Goal: Navigation & Orientation: Find specific page/section

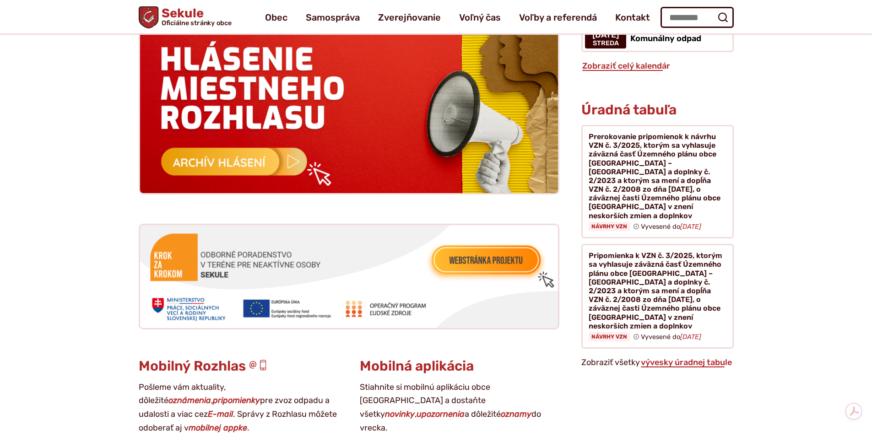
scroll to position [797, 0]
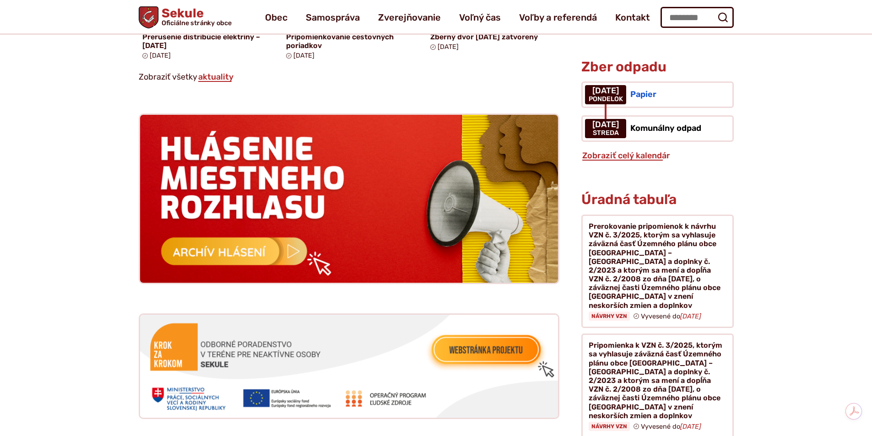
click at [177, 14] on h1 "Sekule Oficiálne stránky obce" at bounding box center [194, 16] width 73 height 19
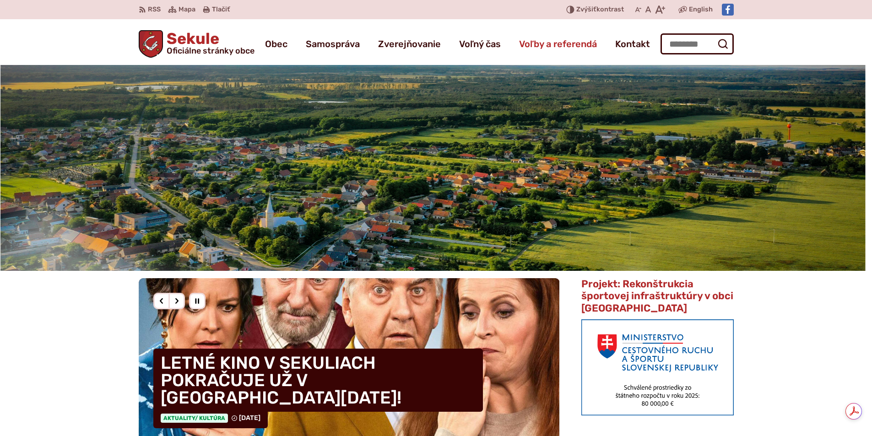
click at [568, 40] on span "Voľby a referendá" at bounding box center [558, 44] width 78 height 26
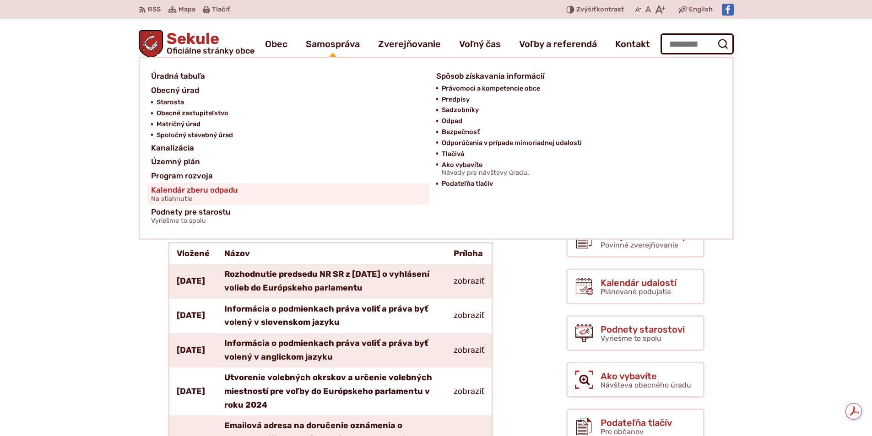
click at [227, 185] on span "Kalendár zberu odpadu Na stiahnutie" at bounding box center [194, 194] width 87 height 22
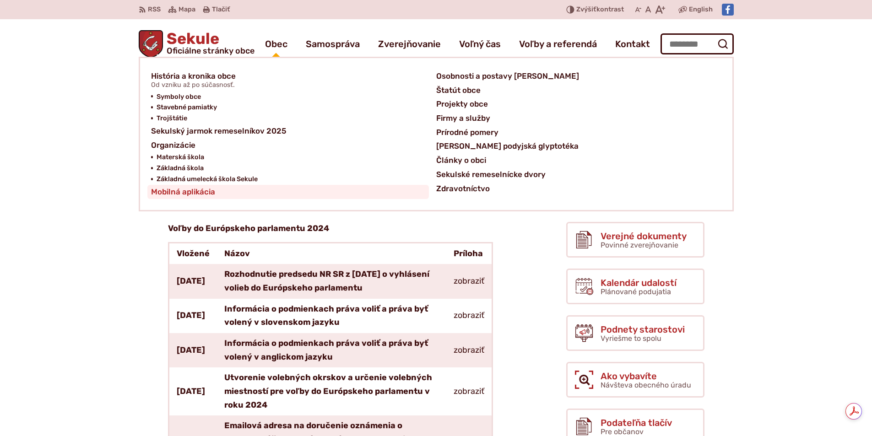
click at [191, 191] on span "Mobilná aplikácia" at bounding box center [183, 192] width 64 height 14
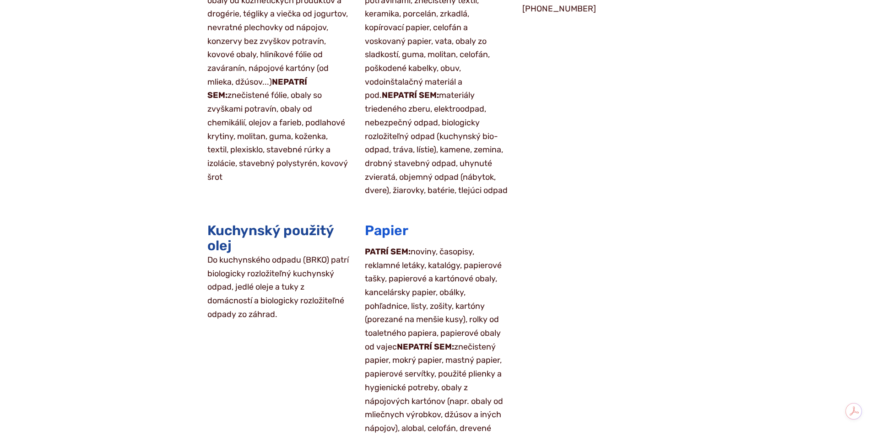
scroll to position [1510, 0]
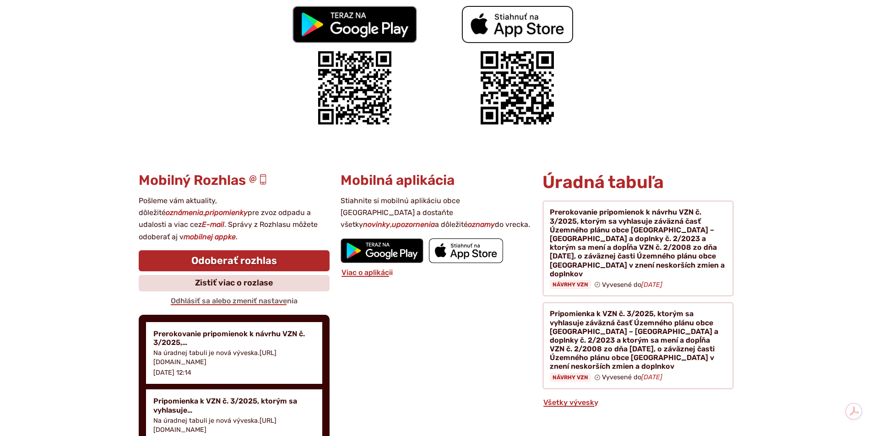
scroll to position [229, 0]
